Goal: Task Accomplishment & Management: Manage account settings

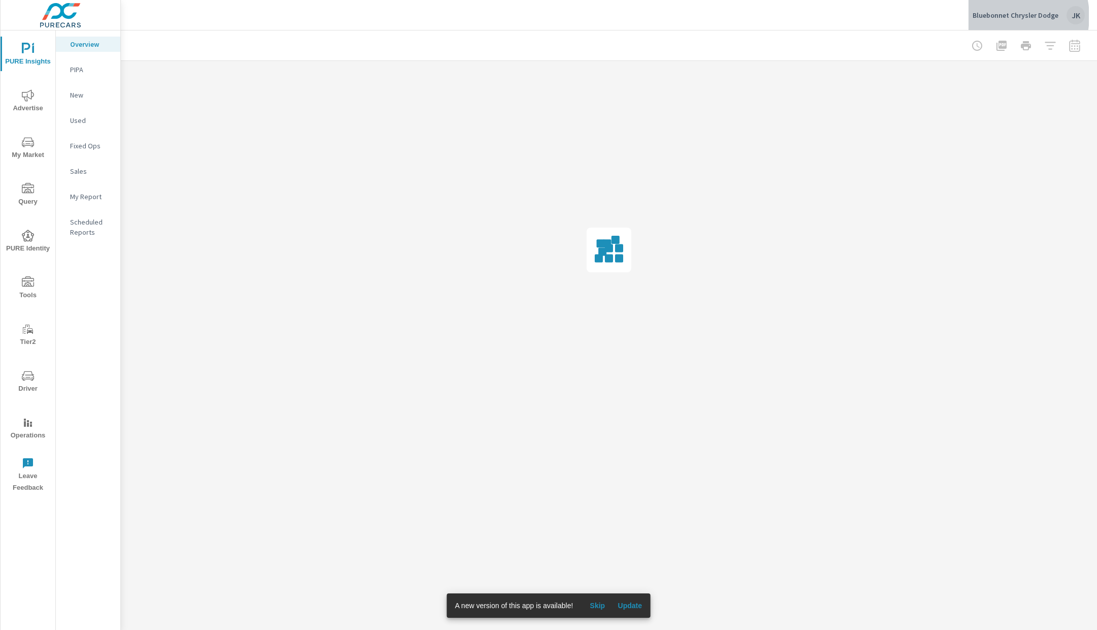
click at [1012, 16] on p "Bluebonnet Chrysler Dodge" at bounding box center [1016, 15] width 86 height 9
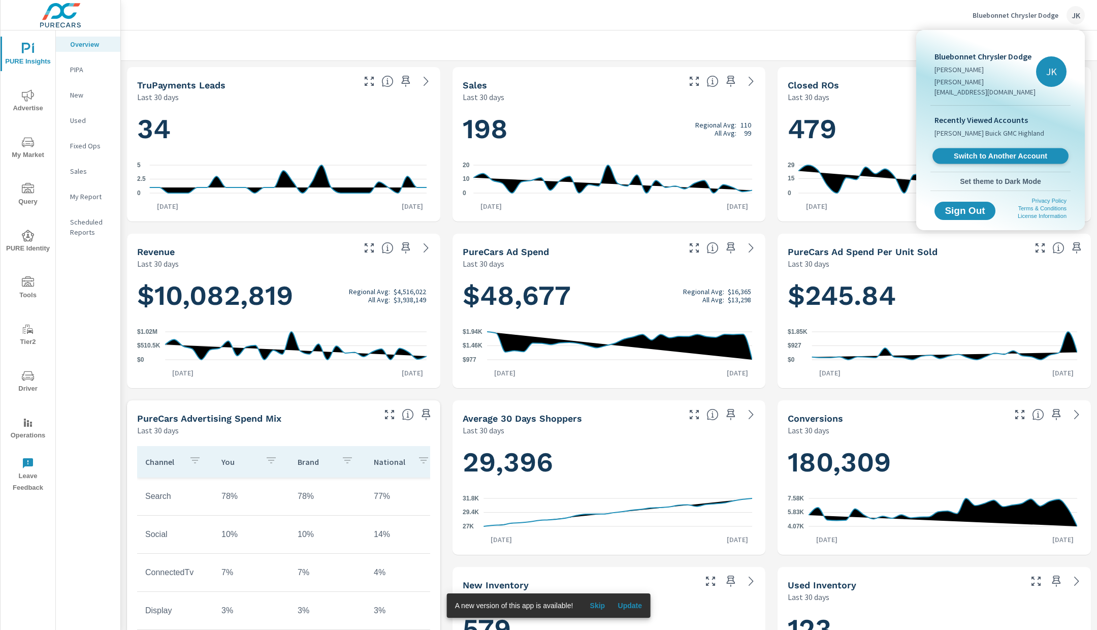
scroll to position [1, 0]
click at [978, 151] on span "Switch to Another Account" at bounding box center [1000, 156] width 124 height 10
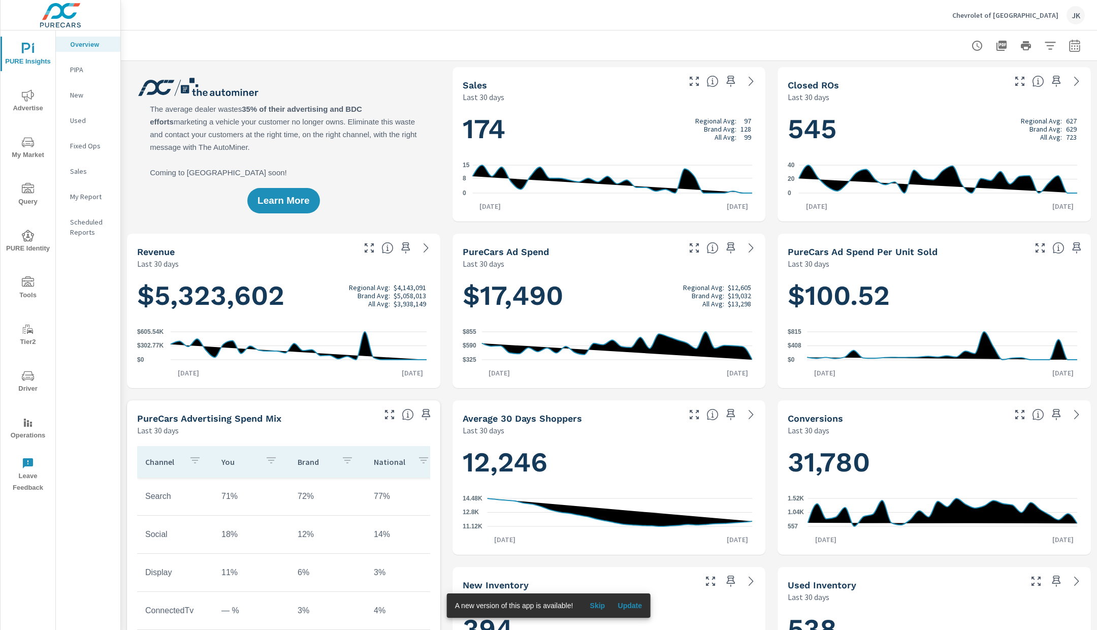
click at [29, 377] on icon "nav menu" at bounding box center [27, 377] width 5 height 1
